Goal: Information Seeking & Learning: Compare options

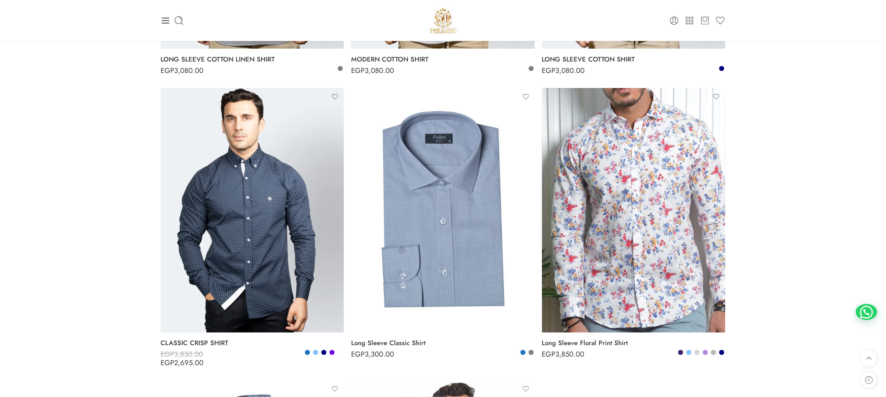
scroll to position [2718, 0]
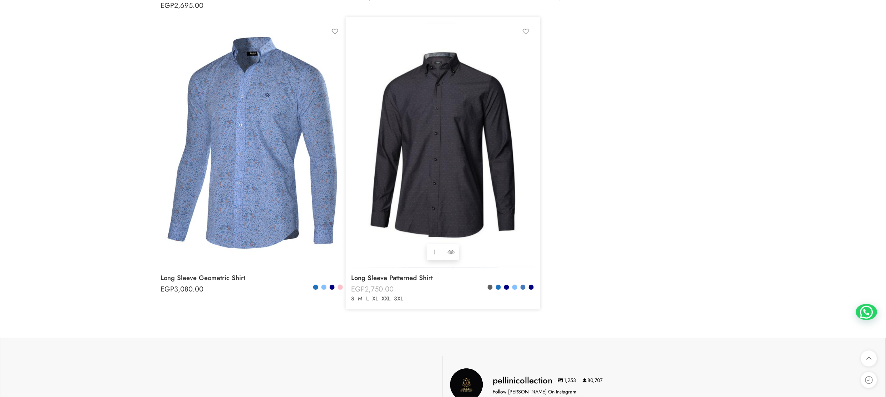
click at [446, 163] on img at bounding box center [442, 145] width 183 height 245
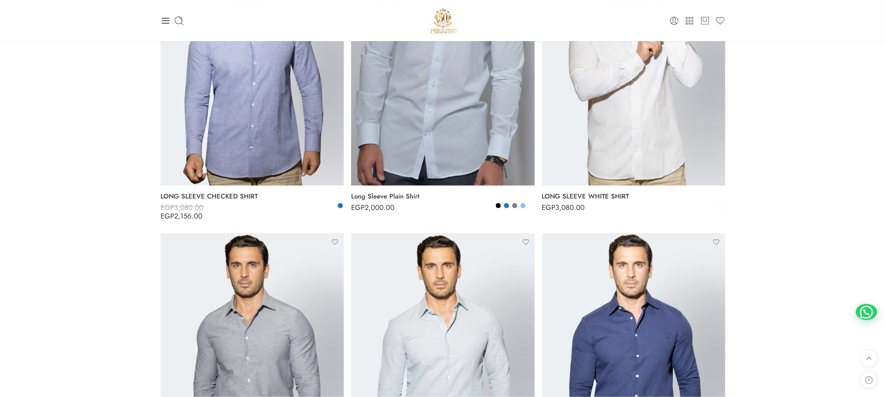
scroll to position [1788, 0]
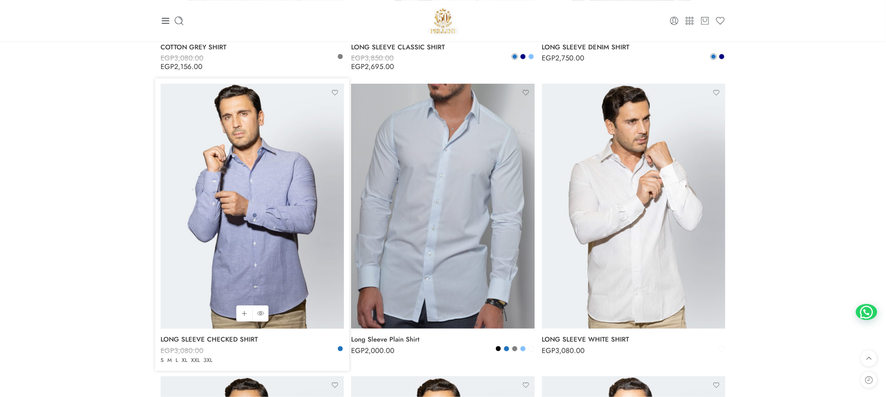
click at [251, 209] on img at bounding box center [252, 206] width 183 height 245
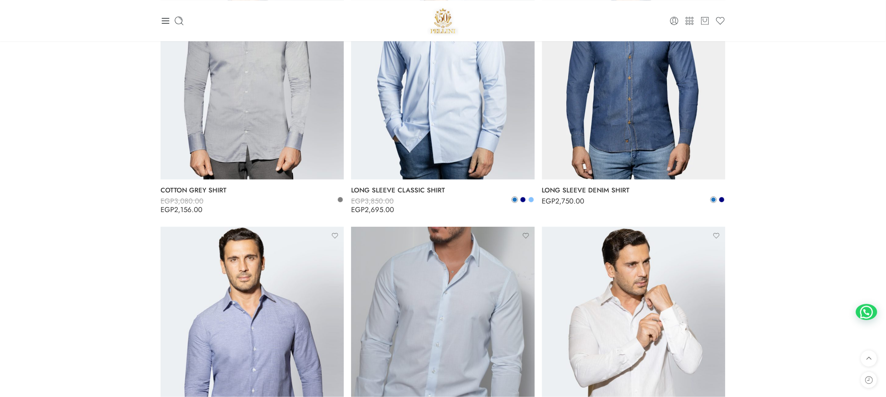
scroll to position [1502, 0]
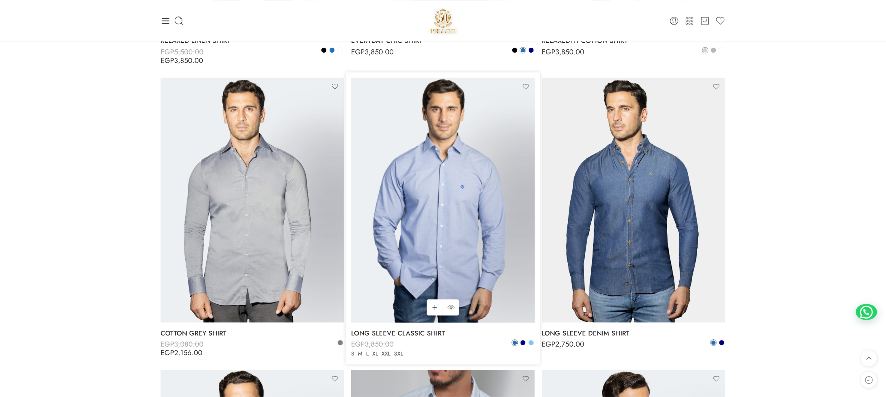
click at [418, 184] on img at bounding box center [442, 200] width 183 height 245
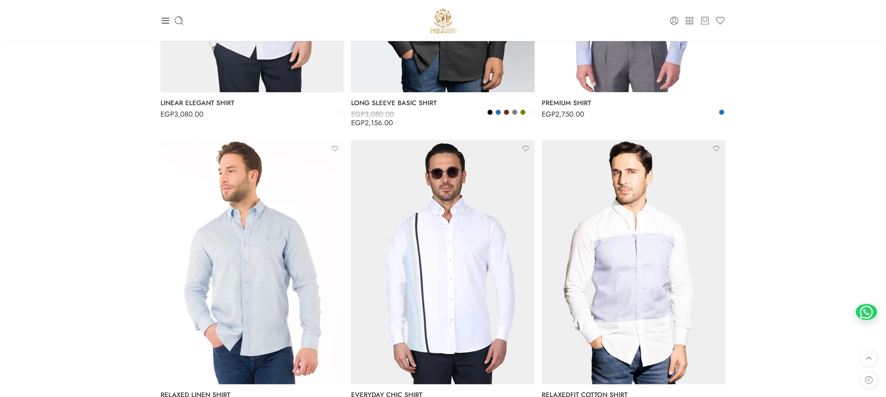
scroll to position [1216, 0]
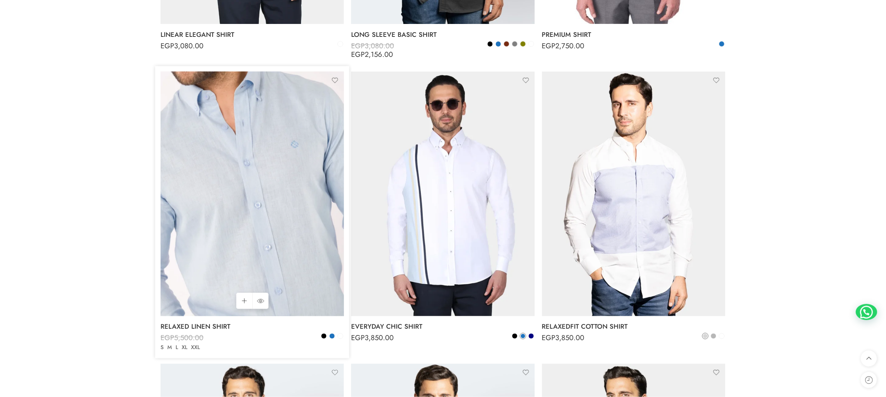
click at [286, 205] on img at bounding box center [252, 194] width 183 height 245
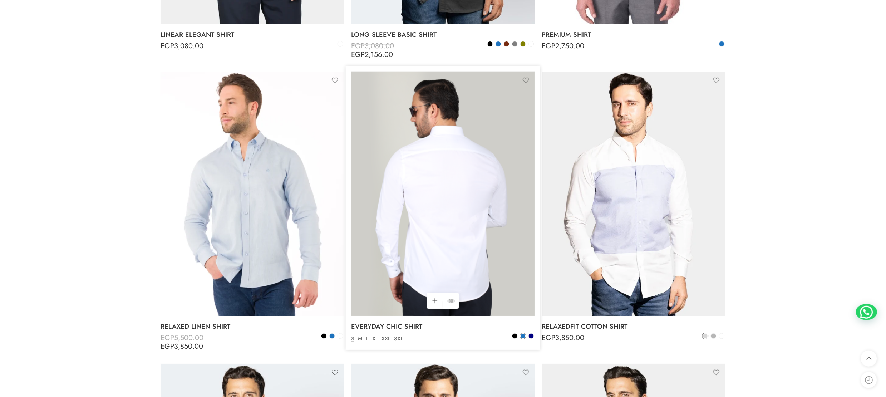
click at [437, 203] on img at bounding box center [442, 194] width 183 height 245
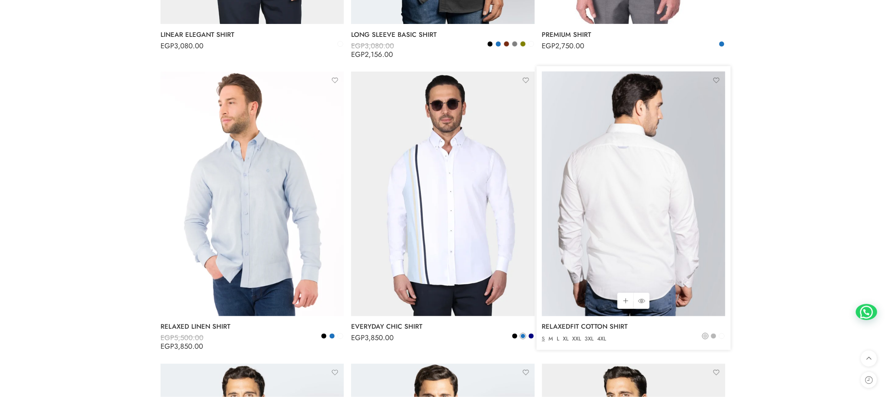
click at [604, 201] on img at bounding box center [633, 194] width 183 height 245
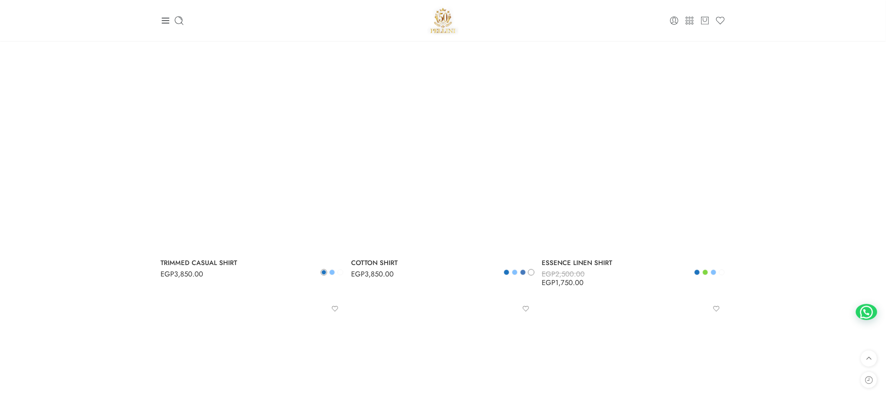
scroll to position [357, 0]
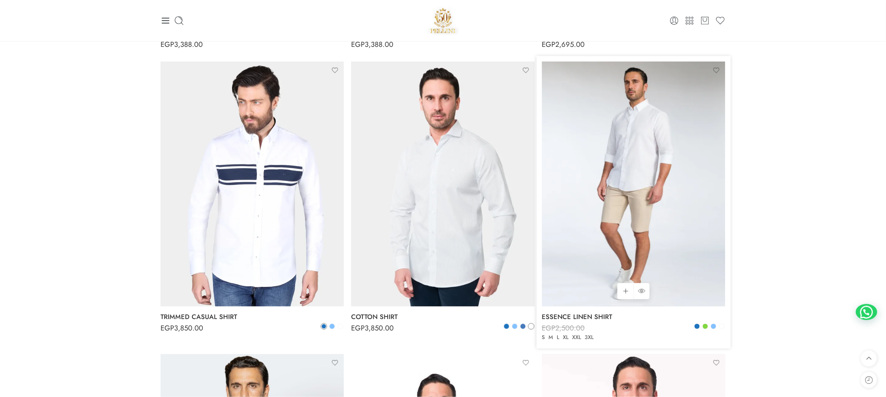
click at [600, 181] on img at bounding box center [633, 184] width 183 height 245
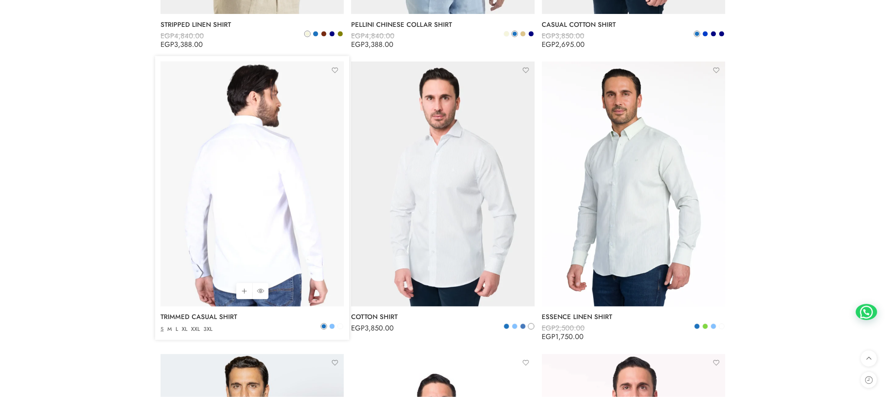
click at [289, 233] on img at bounding box center [252, 184] width 183 height 245
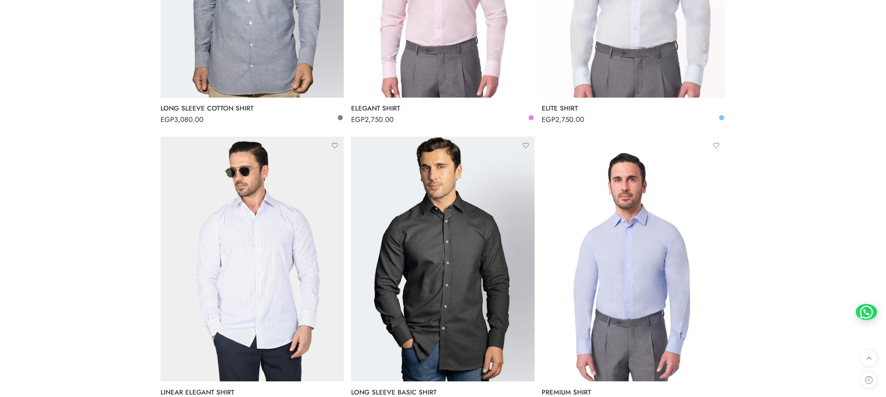
scroll to position [930, 0]
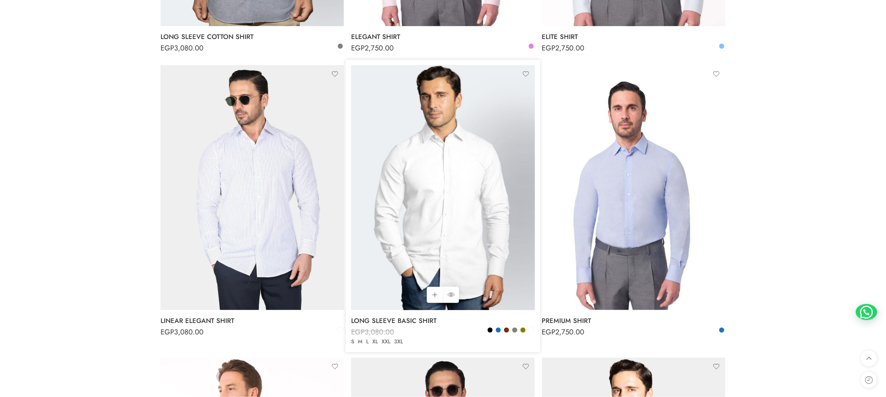
click at [459, 207] on img at bounding box center [442, 187] width 183 height 245
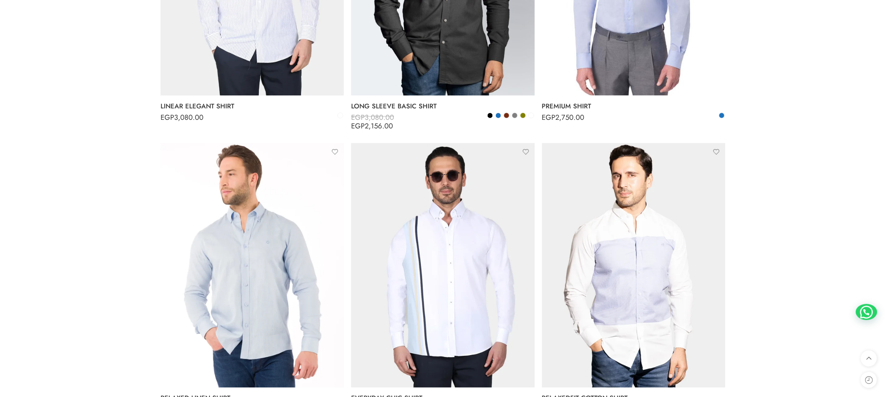
scroll to position [1216, 0]
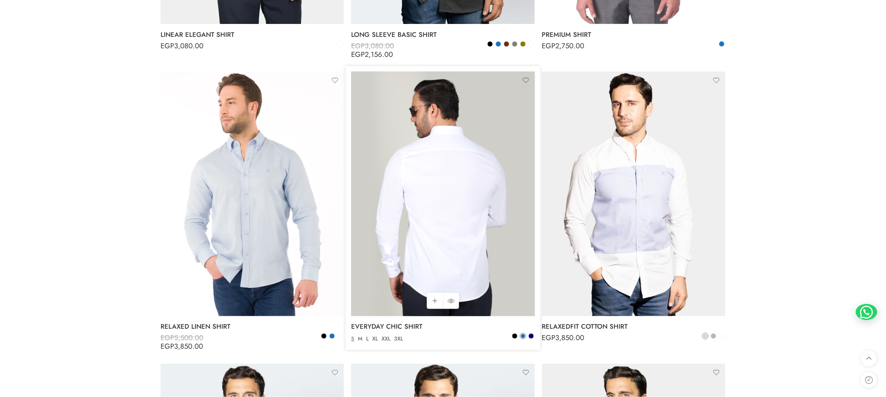
click at [444, 208] on img at bounding box center [442, 194] width 183 height 245
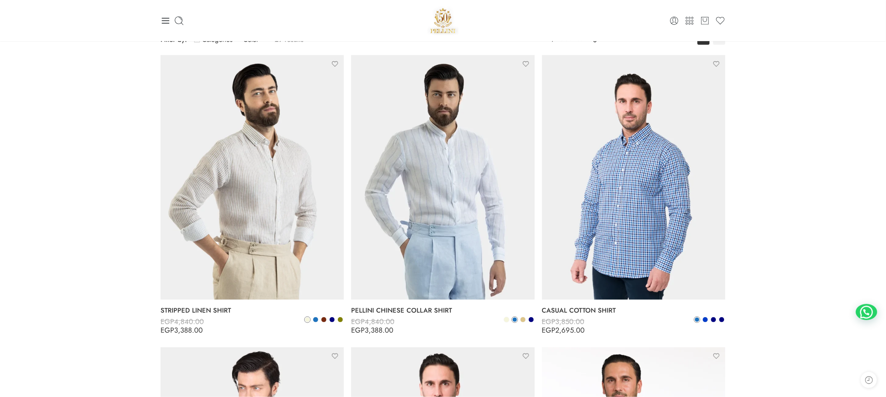
scroll to position [0, 0]
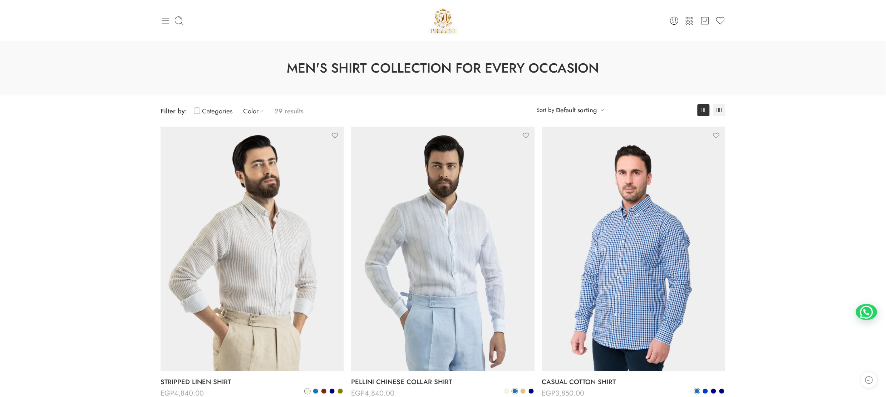
click at [169, 16] on icon at bounding box center [166, 21] width 10 height 10
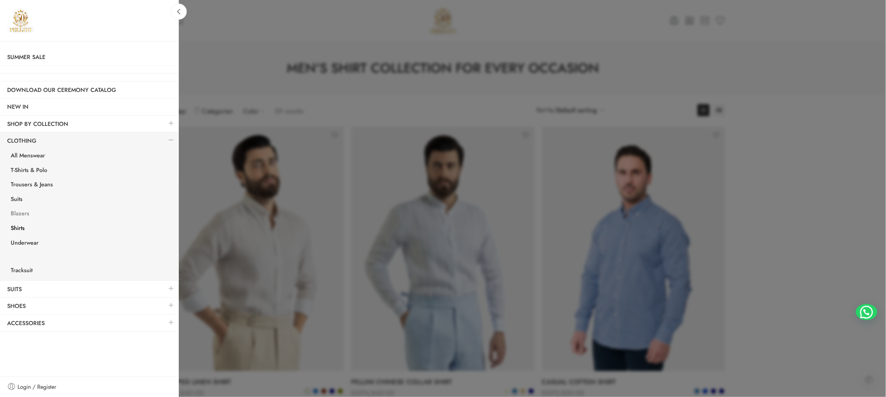
click at [30, 214] on link "Blazers" at bounding box center [91, 214] width 175 height 15
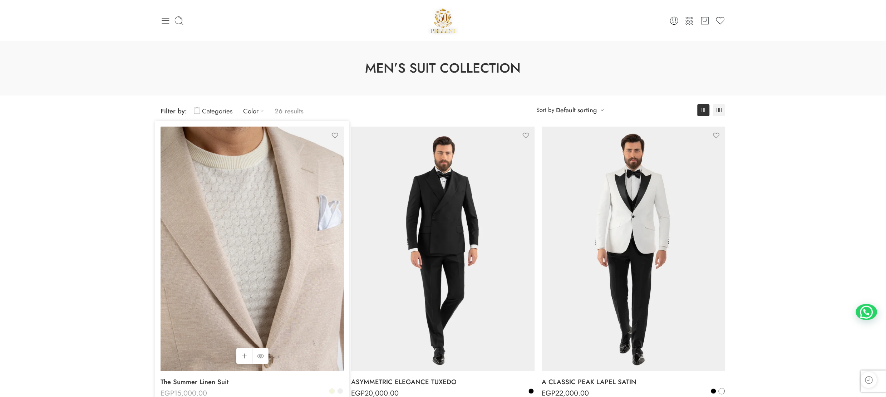
click at [226, 222] on img at bounding box center [252, 249] width 183 height 245
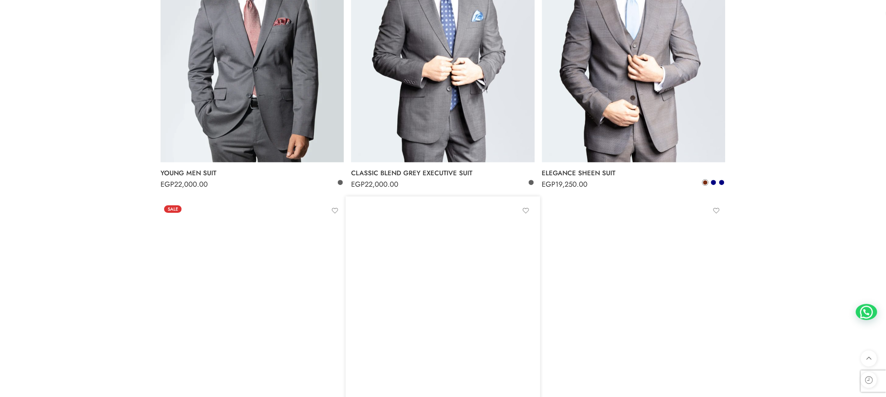
scroll to position [1788, 0]
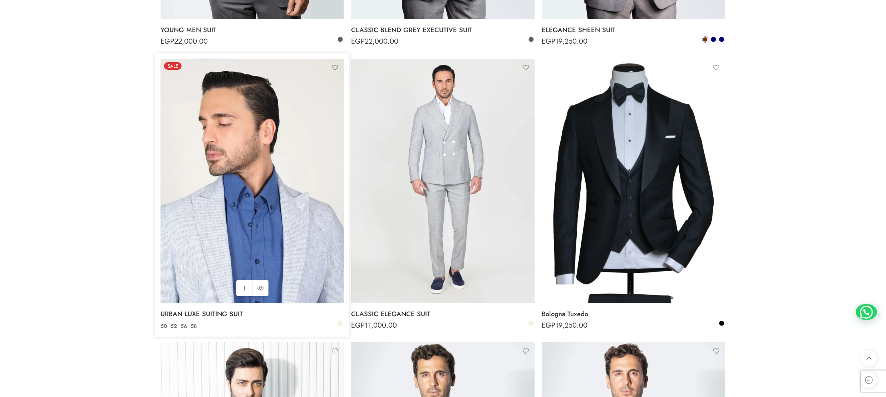
click at [258, 190] on img at bounding box center [252, 181] width 183 height 245
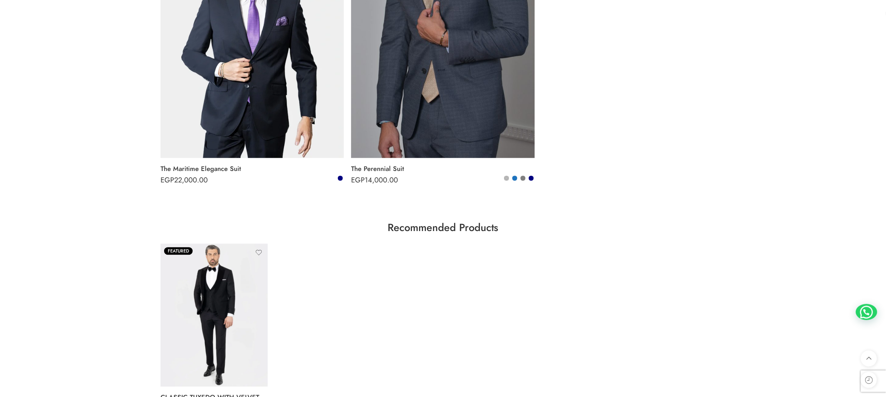
scroll to position [2575, 0]
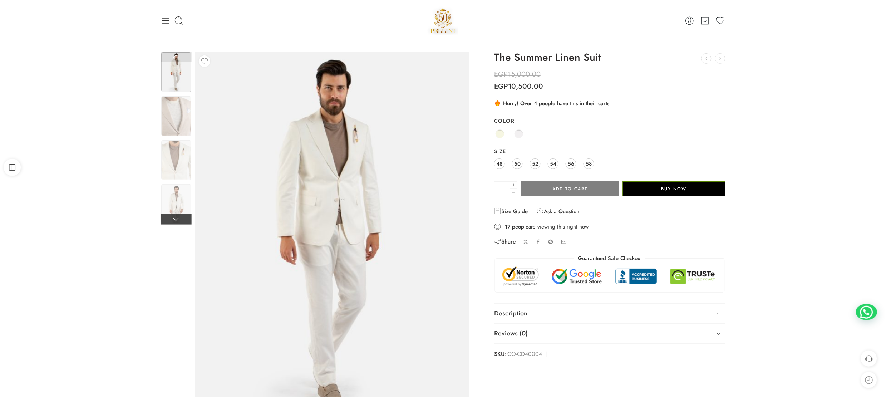
click at [178, 216] on link at bounding box center [176, 219] width 31 height 11
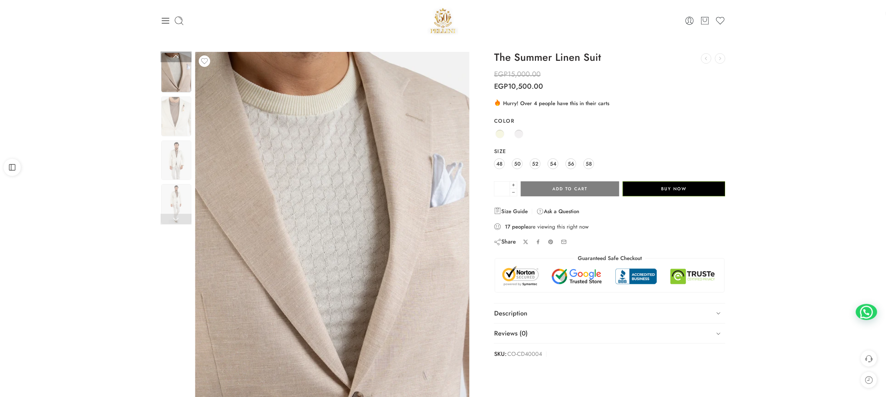
click at [178, 216] on link at bounding box center [176, 219] width 31 height 11
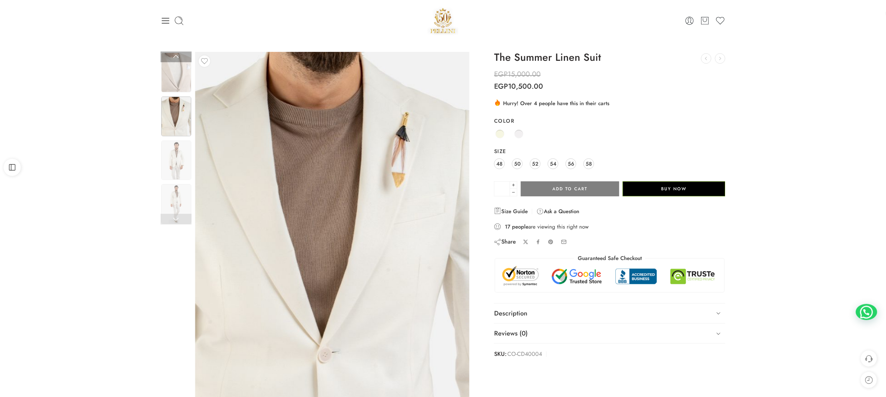
click at [178, 216] on link at bounding box center [176, 219] width 31 height 11
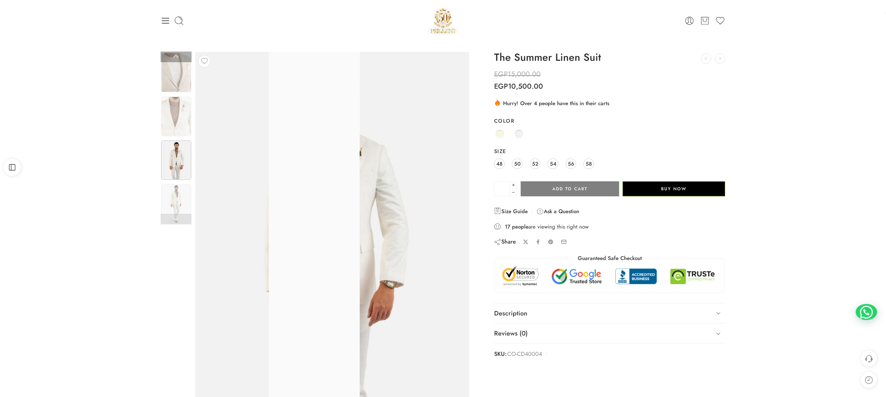
click at [178, 216] on link at bounding box center [176, 219] width 31 height 11
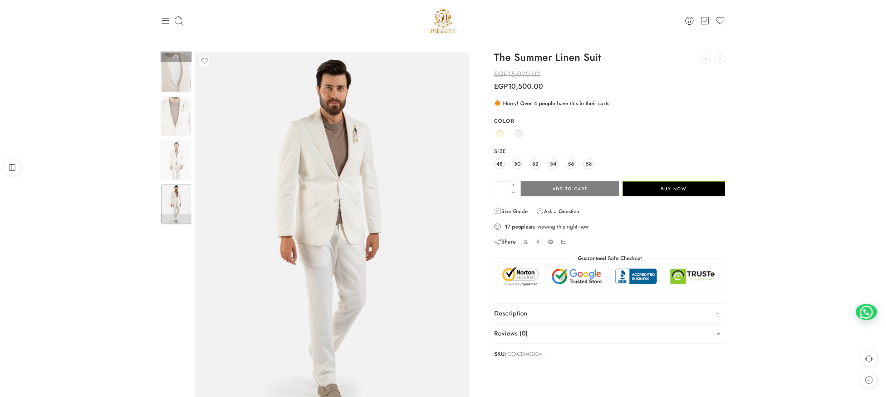
click at [178, 216] on link at bounding box center [176, 219] width 31 height 11
click at [71, 165] on div "Previous Next" at bounding box center [443, 241] width 886 height 400
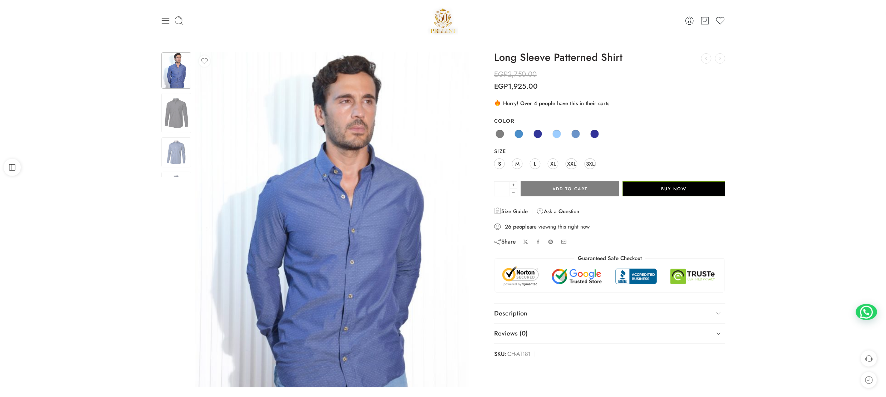
click at [443, 27] on div "0 Cart 0 Wishlist" at bounding box center [443, 20] width 565 height 30
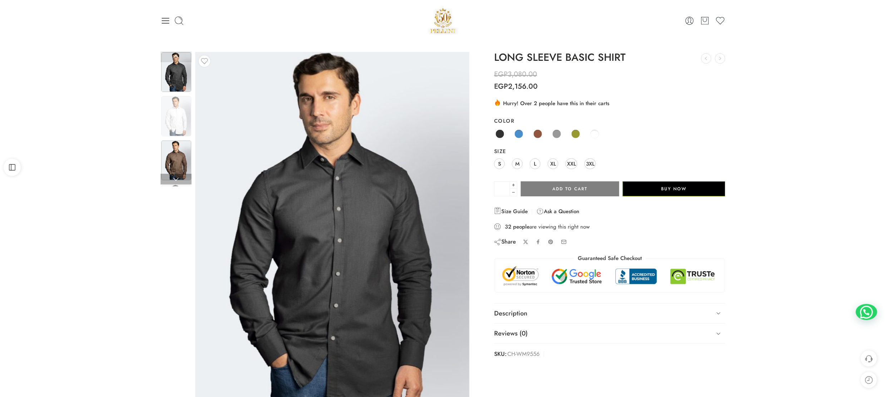
click at [171, 165] on img at bounding box center [176, 161] width 30 height 40
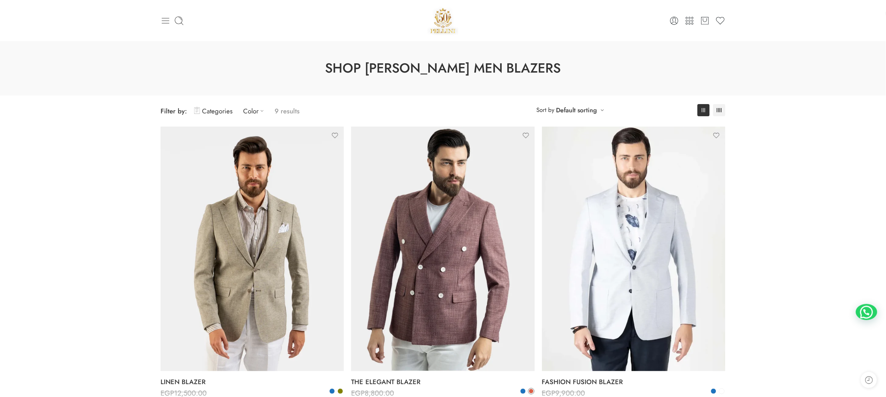
click at [162, 21] on icon at bounding box center [166, 21] width 10 height 10
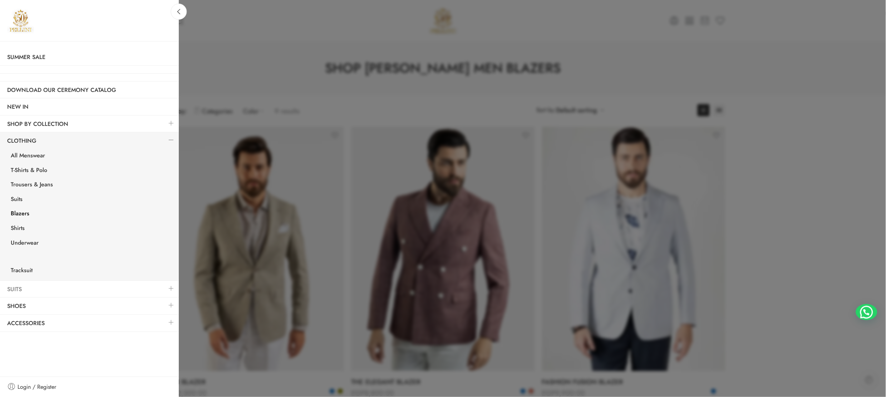
click at [21, 286] on link "Suits" at bounding box center [89, 289] width 179 height 16
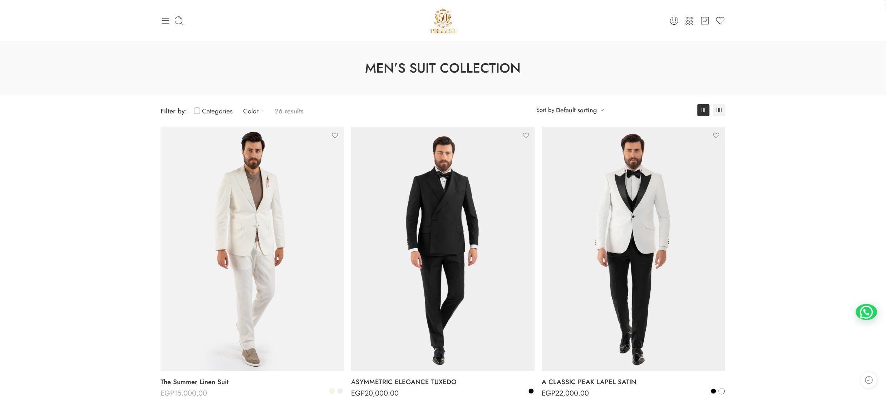
click at [165, 20] on icon at bounding box center [166, 21] width 8 height 6
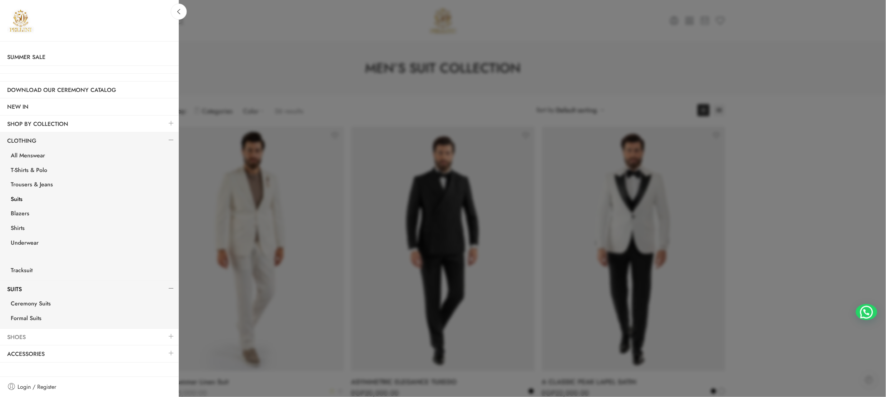
click at [19, 337] on link "Shoes" at bounding box center [89, 337] width 179 height 16
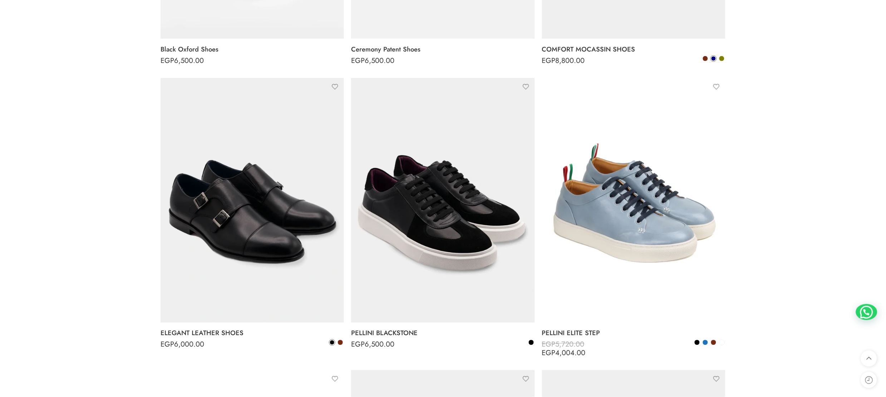
scroll to position [357, 0]
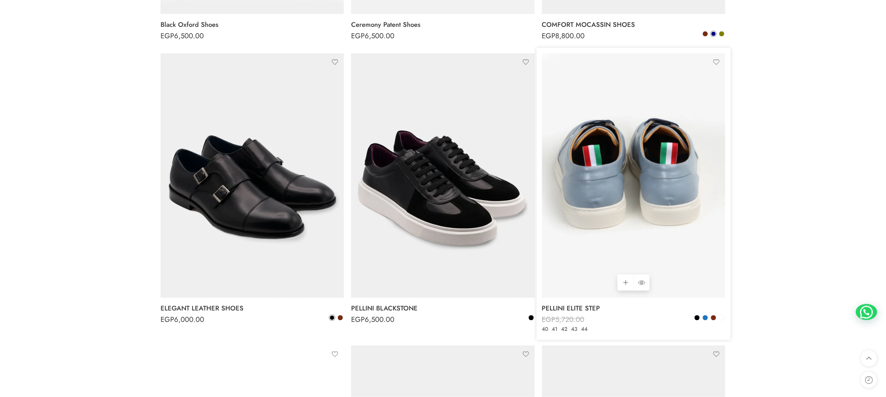
click at [645, 187] on img at bounding box center [633, 175] width 183 height 245
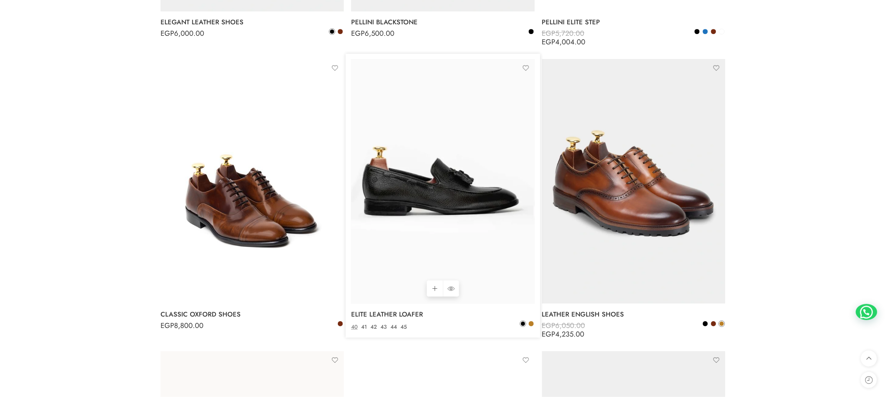
scroll to position [930, 0]
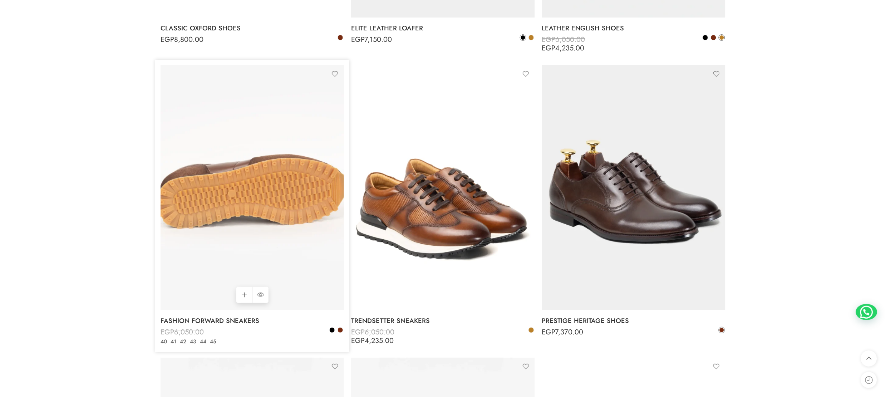
click at [266, 190] on img at bounding box center [252, 187] width 183 height 245
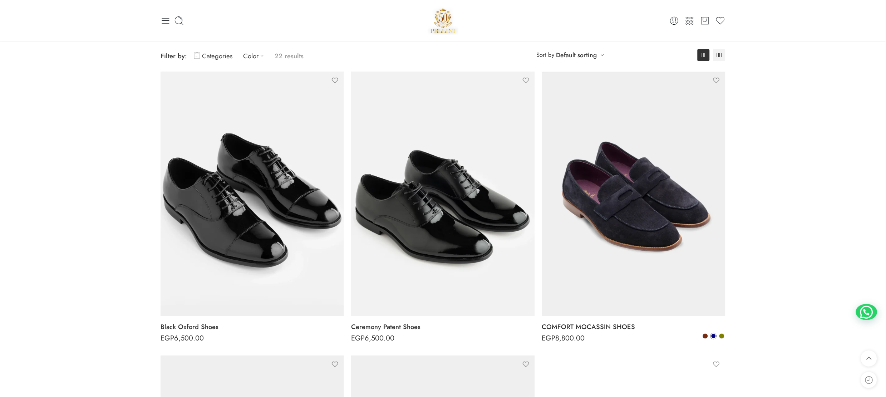
scroll to position [0, 0]
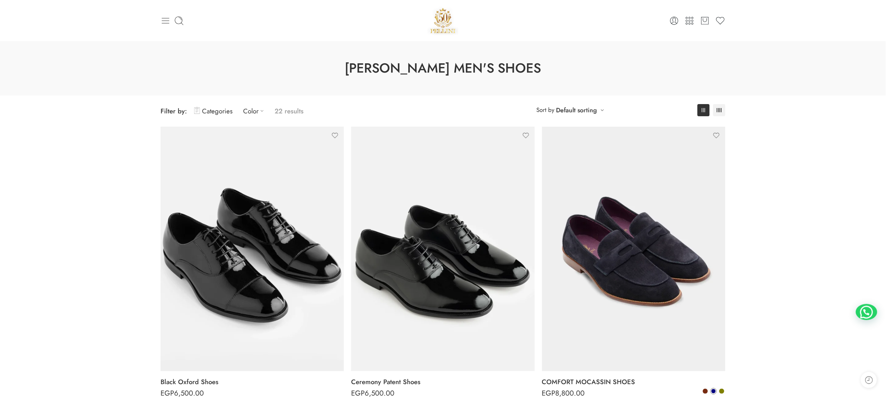
click at [167, 20] on icon at bounding box center [166, 21] width 10 height 10
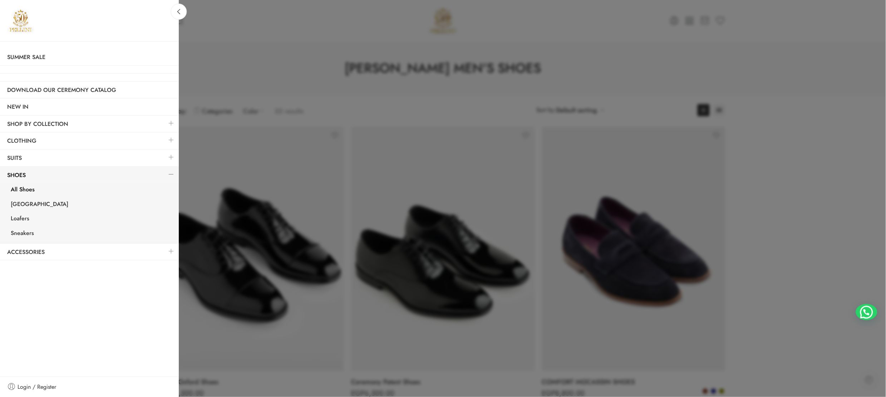
click at [170, 140] on link at bounding box center [171, 139] width 15 height 15
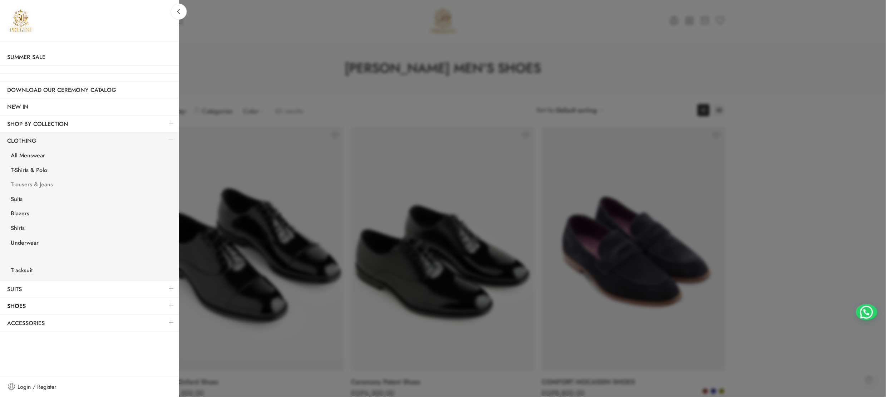
click at [27, 180] on link "Trousers & Jeans" at bounding box center [91, 185] width 175 height 15
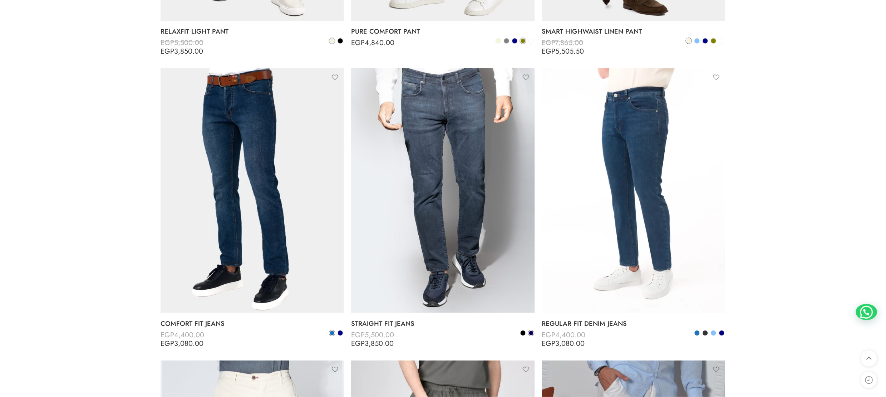
scroll to position [644, 0]
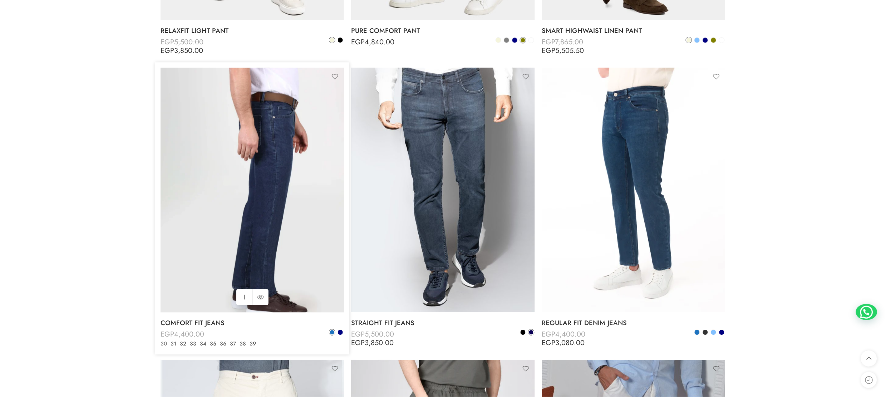
click at [199, 197] on img at bounding box center [252, 190] width 183 height 245
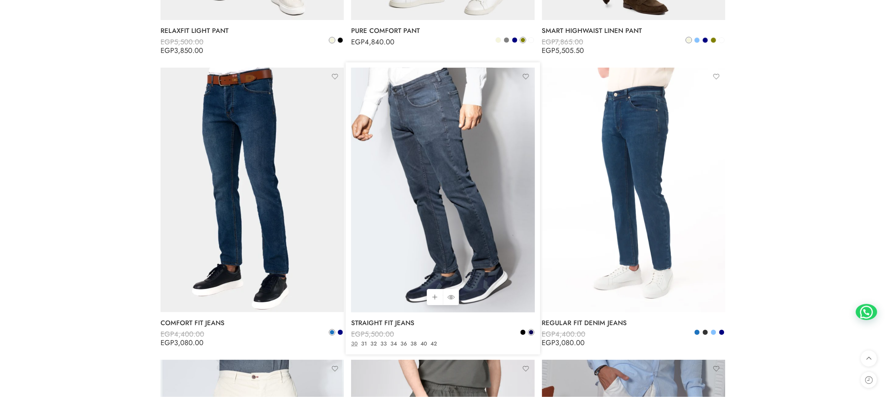
click at [425, 174] on img at bounding box center [442, 190] width 183 height 245
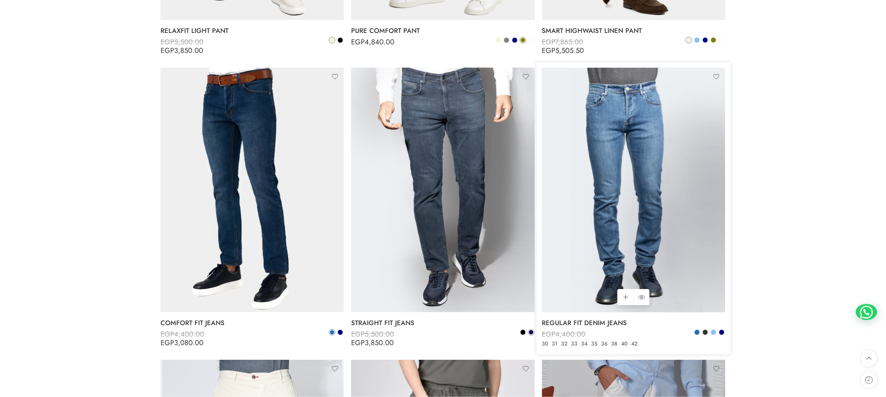
click at [628, 174] on img at bounding box center [633, 190] width 183 height 245
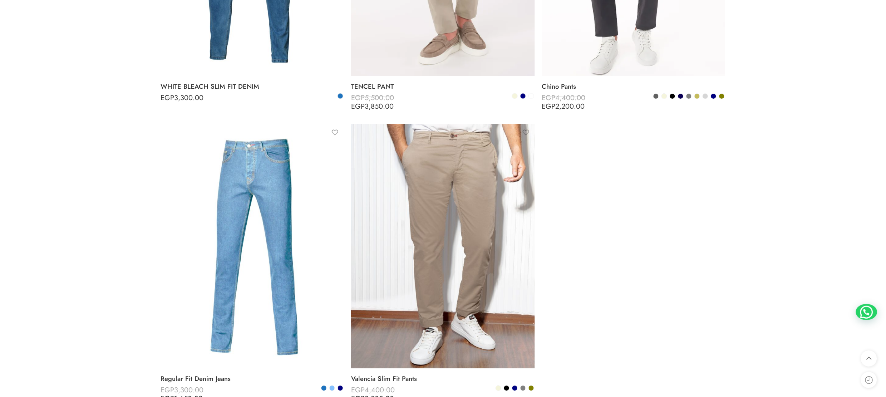
scroll to position [1574, 0]
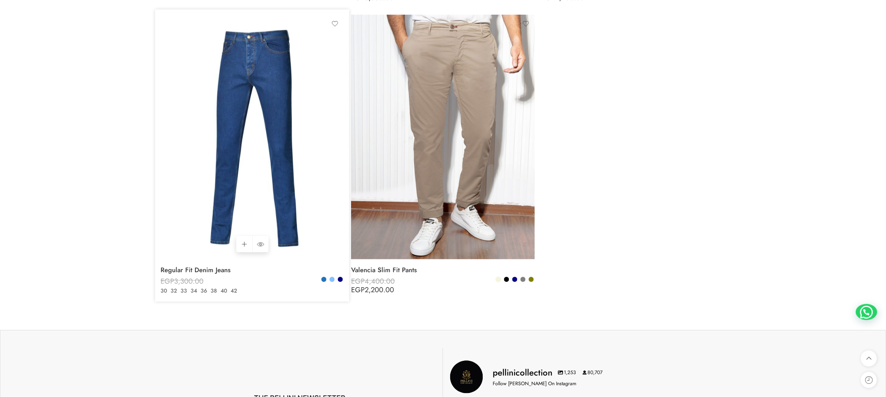
click at [239, 144] on img at bounding box center [252, 137] width 183 height 245
